Goal: Task Accomplishment & Management: Manage account settings

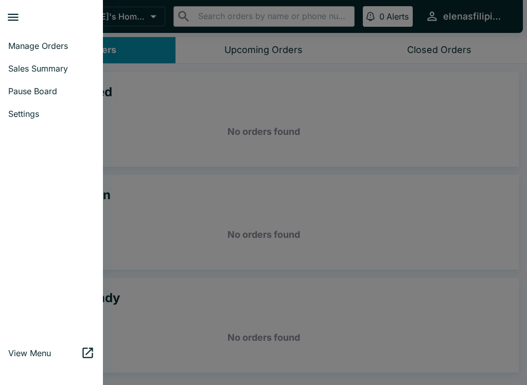
click at [58, 64] on span "Sales Summary" at bounding box center [51, 68] width 86 height 10
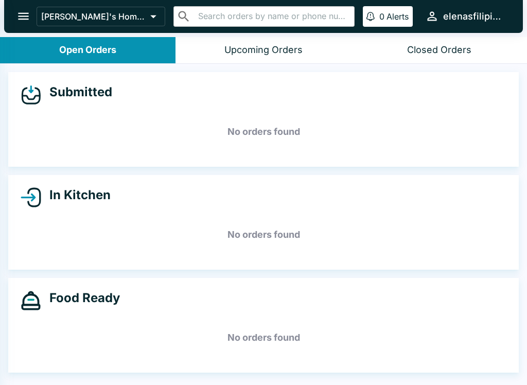
select select "03:00"
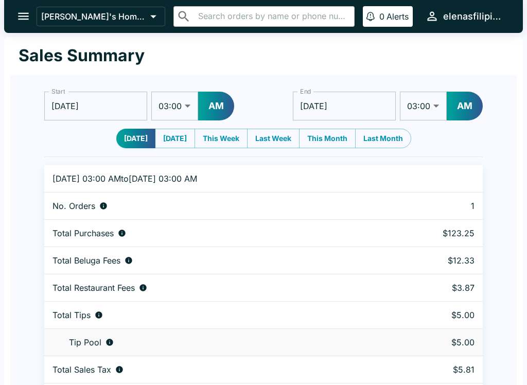
click at [30, 7] on button "open drawer" at bounding box center [23, 16] width 26 height 26
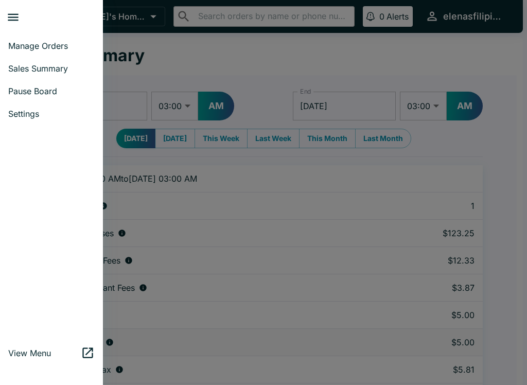
click at [51, 91] on span "Pause Board" at bounding box center [51, 91] width 86 height 10
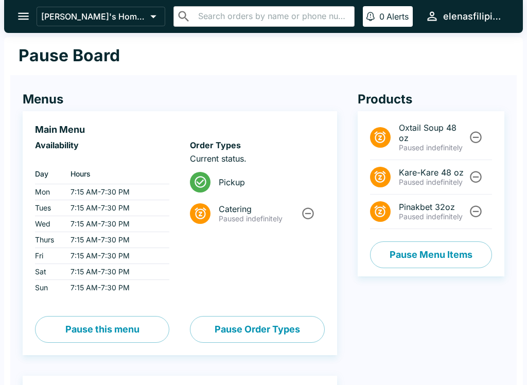
click at [435, 255] on button "Pause Menu Items" at bounding box center [431, 254] width 122 height 27
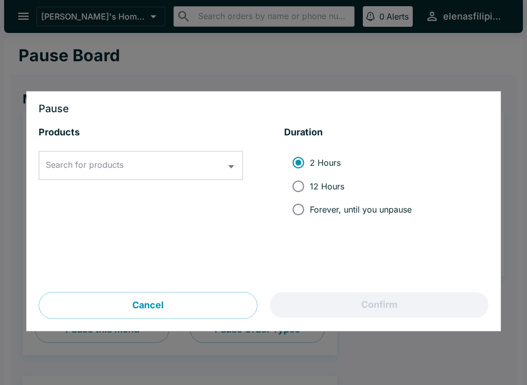
click at [120, 147] on div "Products Search for products Search for products" at bounding box center [141, 210] width 204 height 166
click at [130, 165] on input "Search for products" at bounding box center [133, 166] width 180 height 20
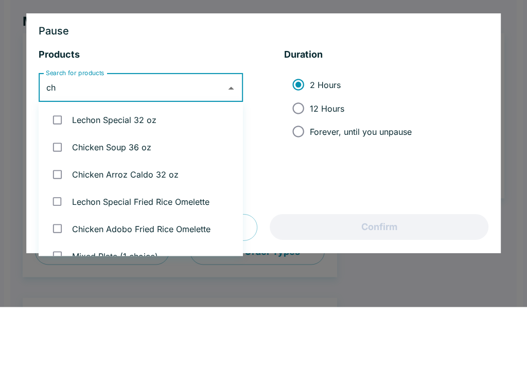
type input "chi"
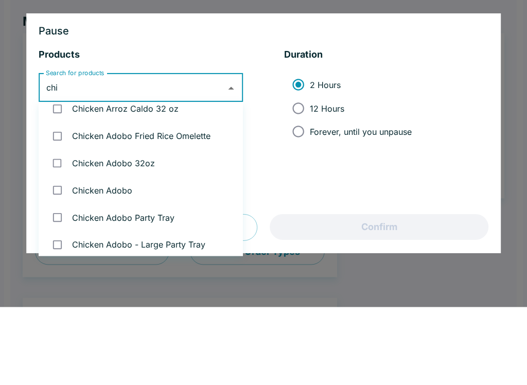
scroll to position [43, 0]
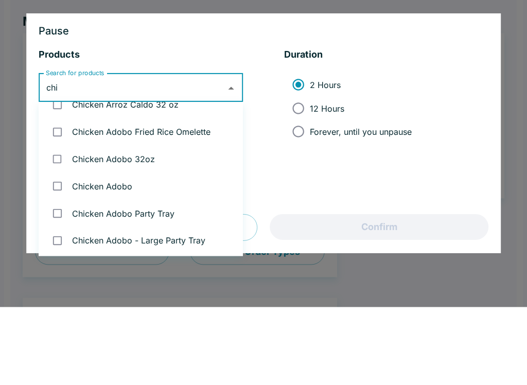
click at [61, 226] on input "checkbox" at bounding box center [57, 236] width 21 height 21
checkbox input "true"
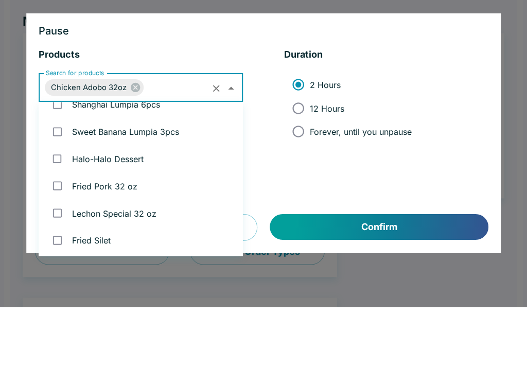
scroll to position [693, 0]
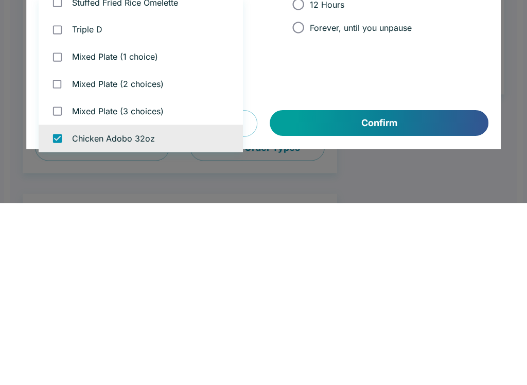
click at [396, 292] on button "Confirm" at bounding box center [379, 305] width 218 height 26
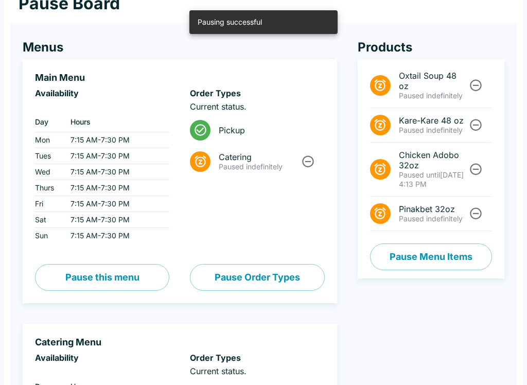
scroll to position [52, 0]
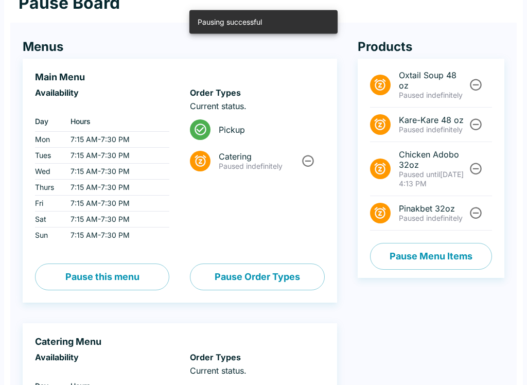
click at [471, 122] on icon "Unpause" at bounding box center [476, 125] width 12 height 12
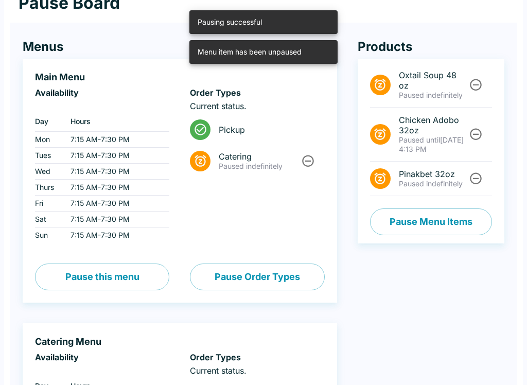
click at [472, 79] on icon "Unpause" at bounding box center [476, 85] width 14 height 14
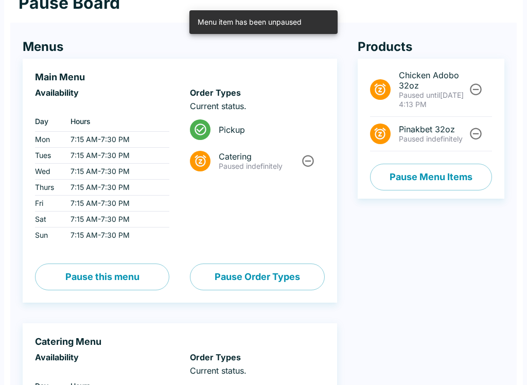
scroll to position [0, 0]
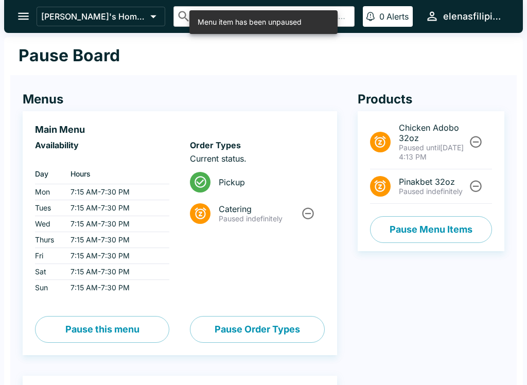
click at [28, 16] on icon "open drawer" at bounding box center [23, 16] width 11 height 7
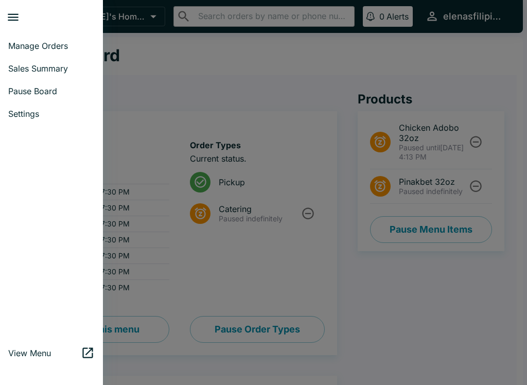
click at [42, 46] on span "Manage Orders" at bounding box center [51, 46] width 86 height 10
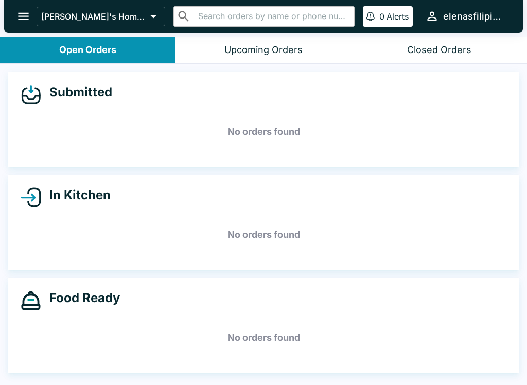
click at [384, 317] on div "Food Ready No orders found" at bounding box center [263, 325] width 511 height 95
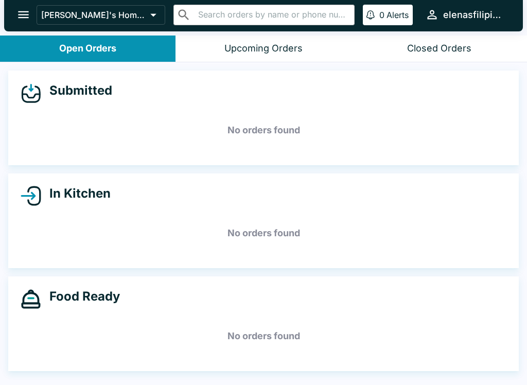
scroll to position [2, 0]
click at [372, 302] on div "Food Ready" at bounding box center [264, 299] width 486 height 21
